Goal: Task Accomplishment & Management: Complete application form

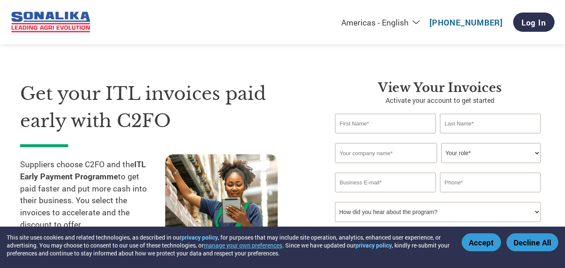
select select "en-[GEOGRAPHIC_DATA]"
drag, startPoint x: 372, startPoint y: 124, endPoint x: 384, endPoint y: 124, distance: 11.7
click at [372, 124] on input "text" at bounding box center [385, 124] width 101 height 20
type input "[PERSON_NAME]"
click at [282, 124] on h1 "Get your ITL invoices paid early with C2FO" at bounding box center [165, 107] width 290 height 54
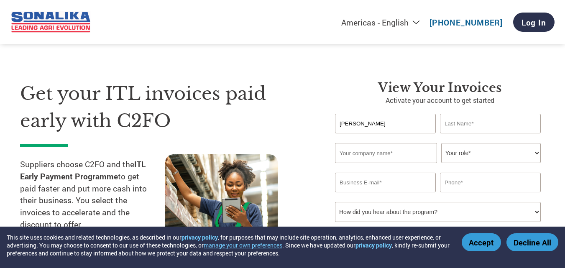
scroll to position [42, 0]
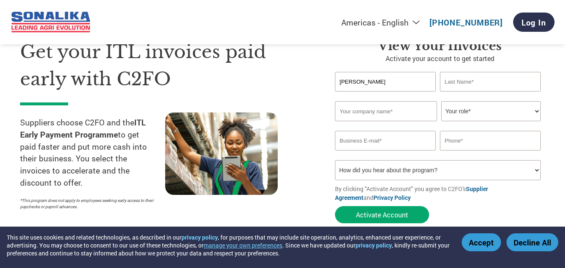
click at [486, 84] on input "text" at bounding box center [490, 82] width 101 height 20
type input "BATRA"
type input "GAURAV AUTO INDUSTRIES"
click at [485, 106] on select "Your role* CFO Controller Credit Manager Finance Director Treasurer CEO Preside…" at bounding box center [491, 111] width 100 height 20
select select "OWNER_FOUNDER"
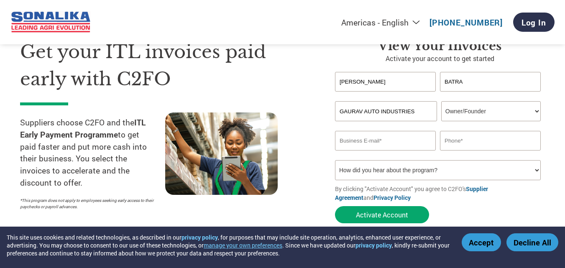
click at [441, 101] on select "Your role* CFO Controller Credit Manager Finance Director Treasurer CEO Preside…" at bounding box center [491, 111] width 100 height 20
click at [373, 143] on input "email" at bounding box center [385, 141] width 101 height 20
click at [358, 141] on input "[EMAIL_ADDRESS][DOMAIN_NAME]" at bounding box center [385, 141] width 101 height 20
type input "[EMAIL_ADDRESS][DOMAIN_NAME]"
click at [478, 150] on input "text" at bounding box center [490, 141] width 101 height 20
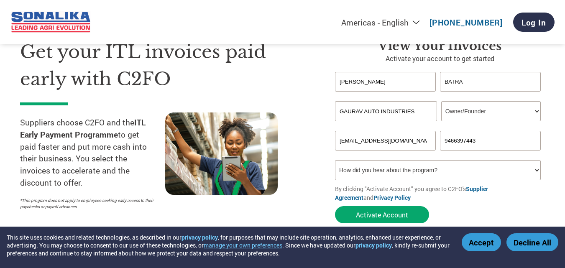
type input "9466397443"
click at [417, 164] on select "How did you hear about the program? Received a letter Email Social Media Online…" at bounding box center [438, 170] width 206 height 20
select select "Email"
click at [335, 160] on select "How did you hear about the program? Received a letter Email Social Media Online…" at bounding box center [438, 170] width 206 height 20
click at [547, 203] on section "Get your ITL invoices paid early with C2FO Suppliers choose C2FO and the ITL Ea…" at bounding box center [282, 123] width 565 height 263
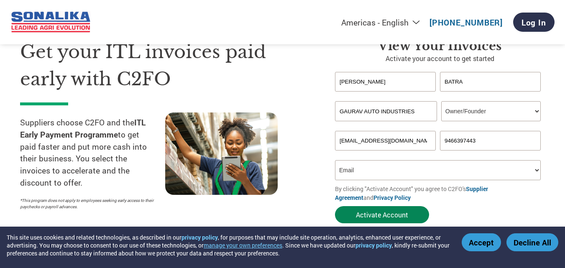
click at [389, 223] on button "Activate Account" at bounding box center [382, 214] width 94 height 17
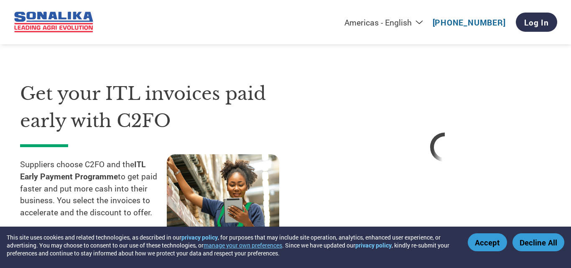
select select "en-[GEOGRAPHIC_DATA]"
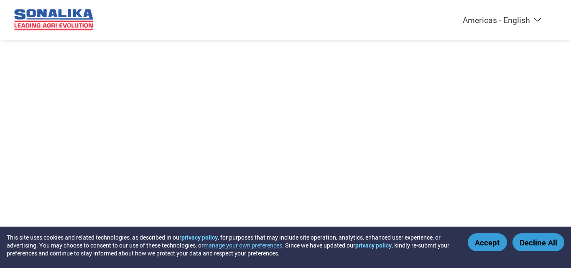
select select "en-[GEOGRAPHIC_DATA]"
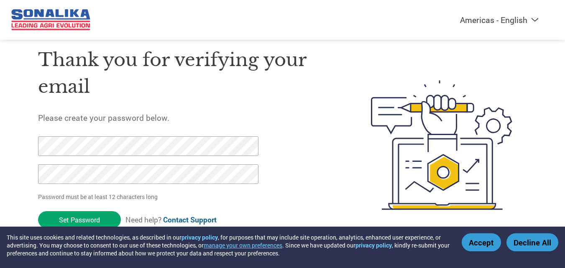
scroll to position [29, 0]
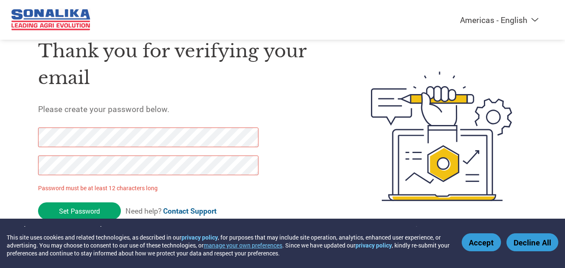
click at [18, 179] on div "Thank you for verifying your email Please create your password below. Password …" at bounding box center [283, 137] width 544 height 222
click at [0, 137] on div "Americas - English Américas - Español Américas - Português Amériques - Français…" at bounding box center [282, 103] width 565 height 264
click at [0, 158] on div "Americas - English Américas - Español Américas - Português Amériques - Français…" at bounding box center [282, 103] width 565 height 264
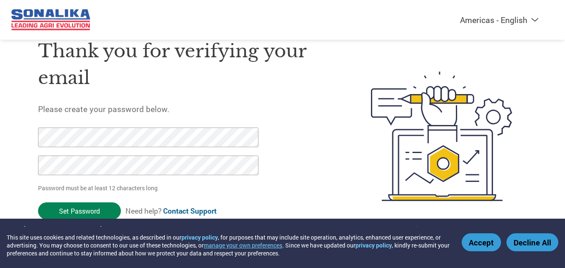
click at [74, 215] on input "Set Password" at bounding box center [79, 210] width 83 height 17
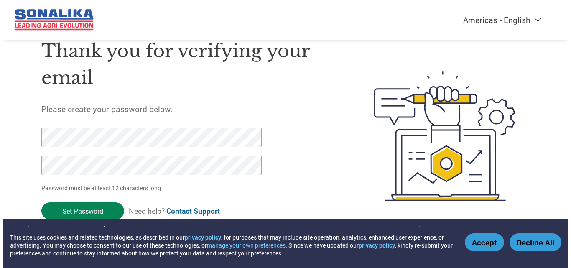
scroll to position [0, 0]
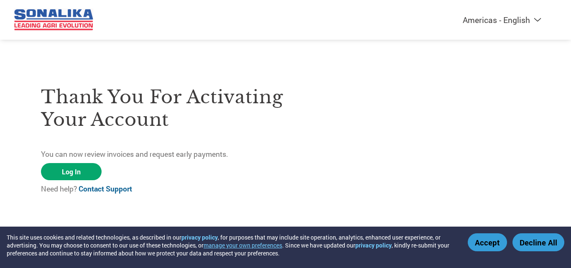
click at [203, 177] on div "Thank you for activating your account You can now review invoices and request e…" at bounding box center [163, 135] width 245 height 134
click at [71, 172] on link "Log In" at bounding box center [71, 171] width 61 height 17
